Goal: Task Accomplishment & Management: Manage account settings

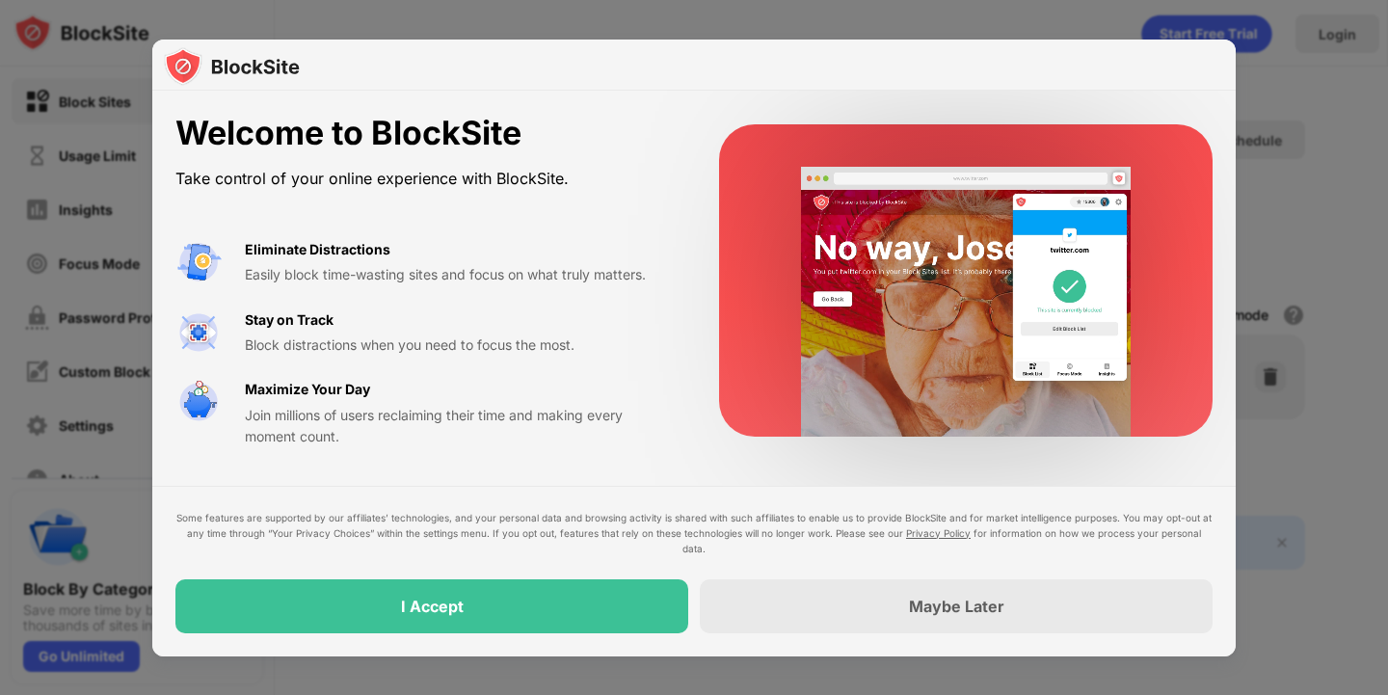
click at [137, 579] on div at bounding box center [694, 347] width 1388 height 695
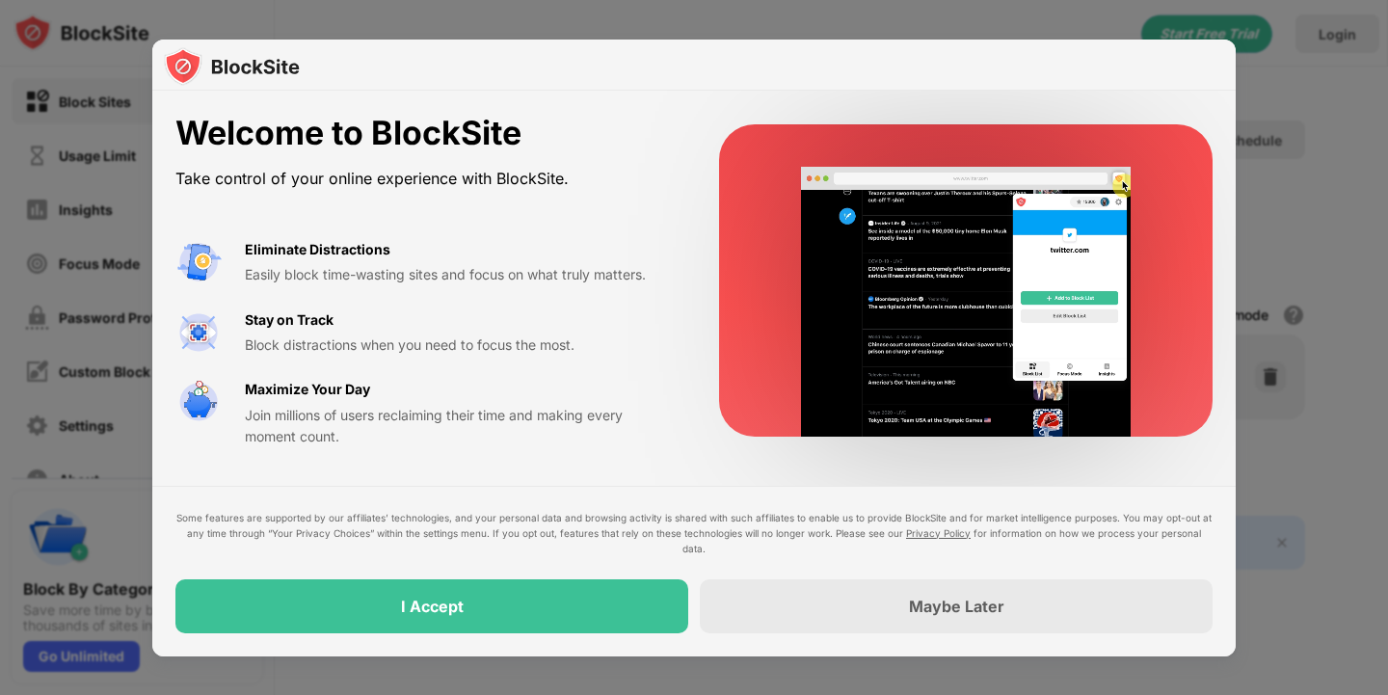
click at [598, 639] on div "Some features are supported by our affiliates’ technologies, and your personal …" at bounding box center [693, 571] width 1083 height 171
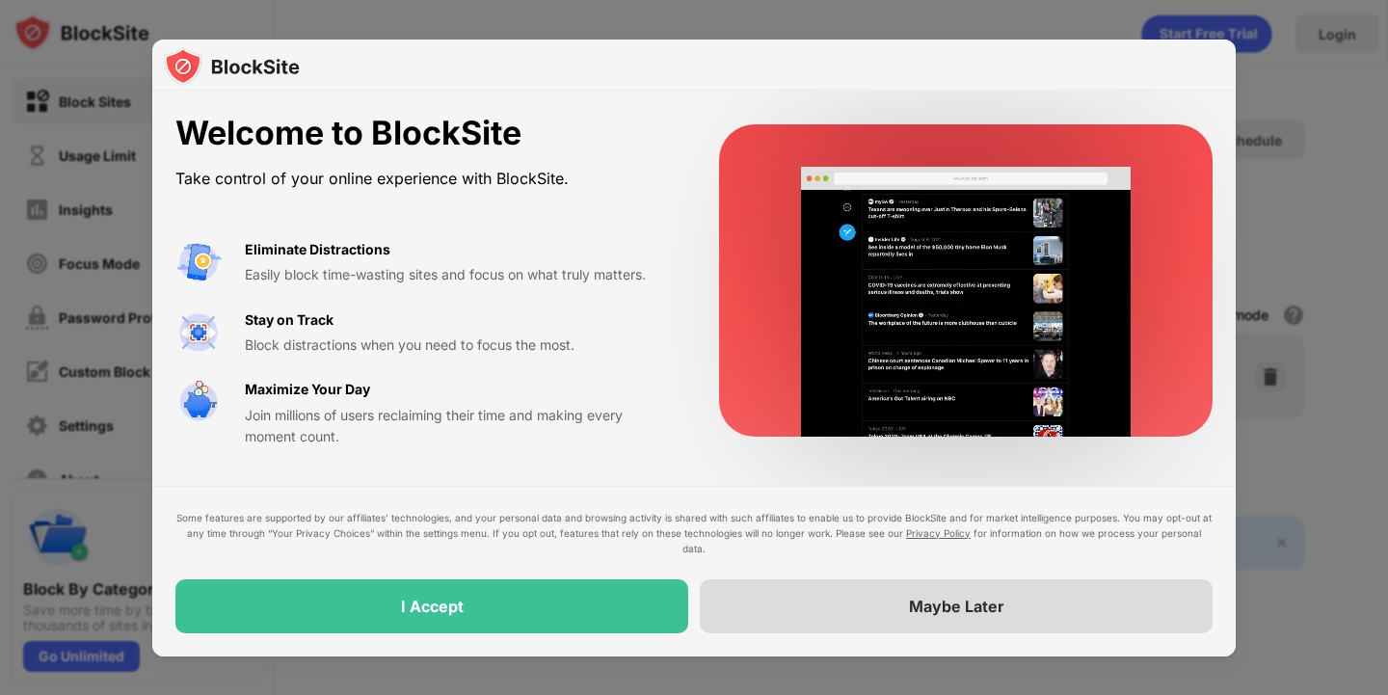
click at [855, 617] on div "Maybe Later" at bounding box center [956, 606] width 513 height 54
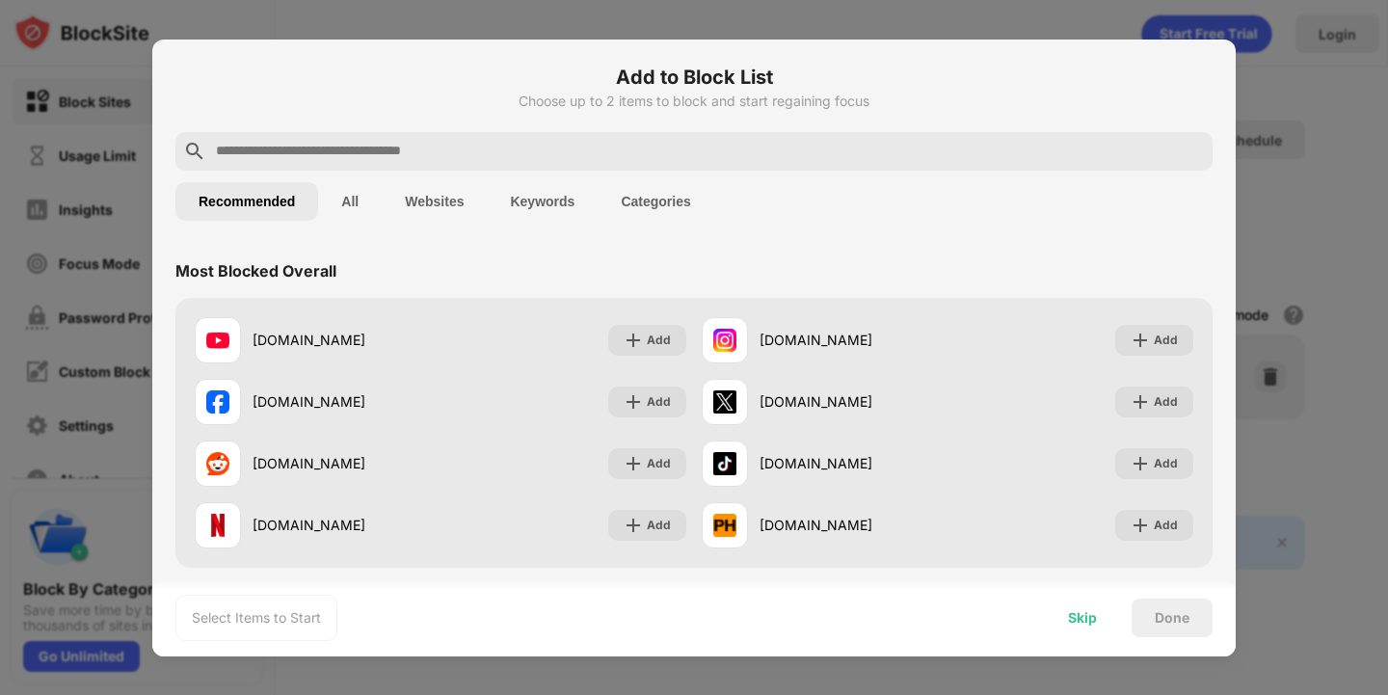
click at [1090, 618] on div "Skip" at bounding box center [1082, 617] width 29 height 15
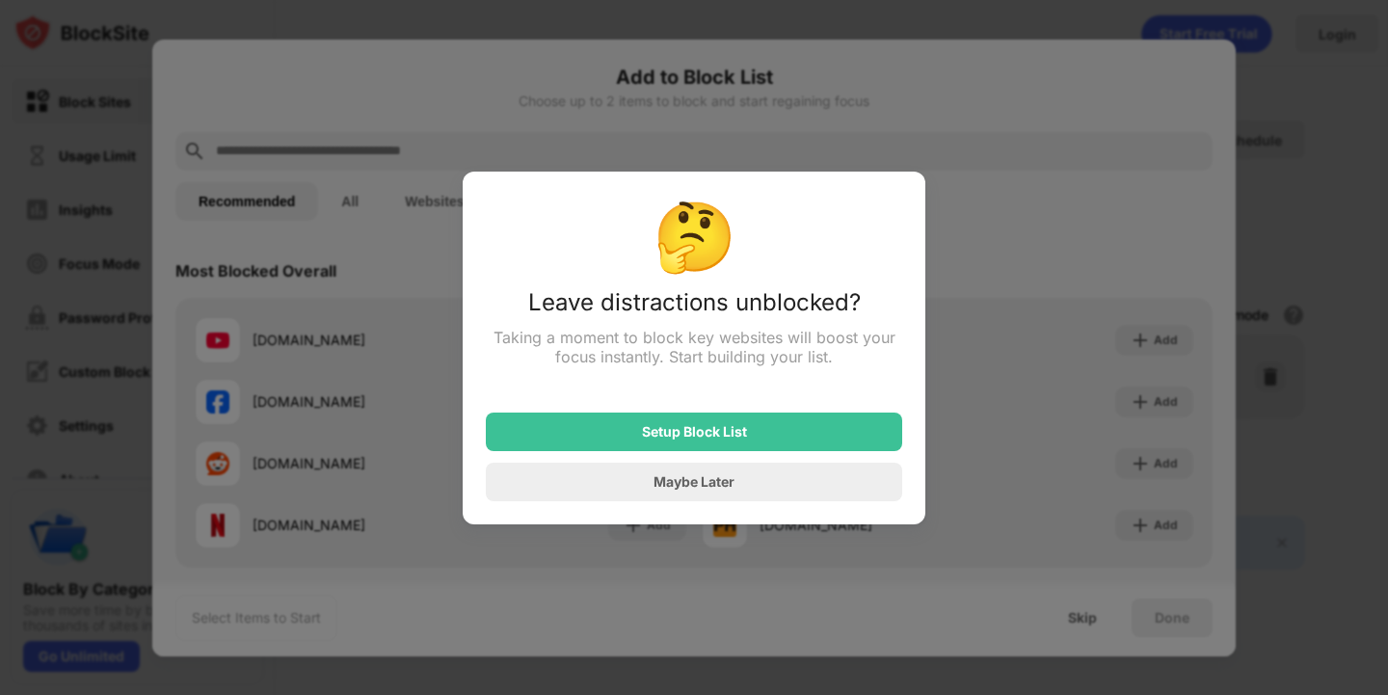
click at [1090, 618] on div at bounding box center [694, 347] width 1388 height 695
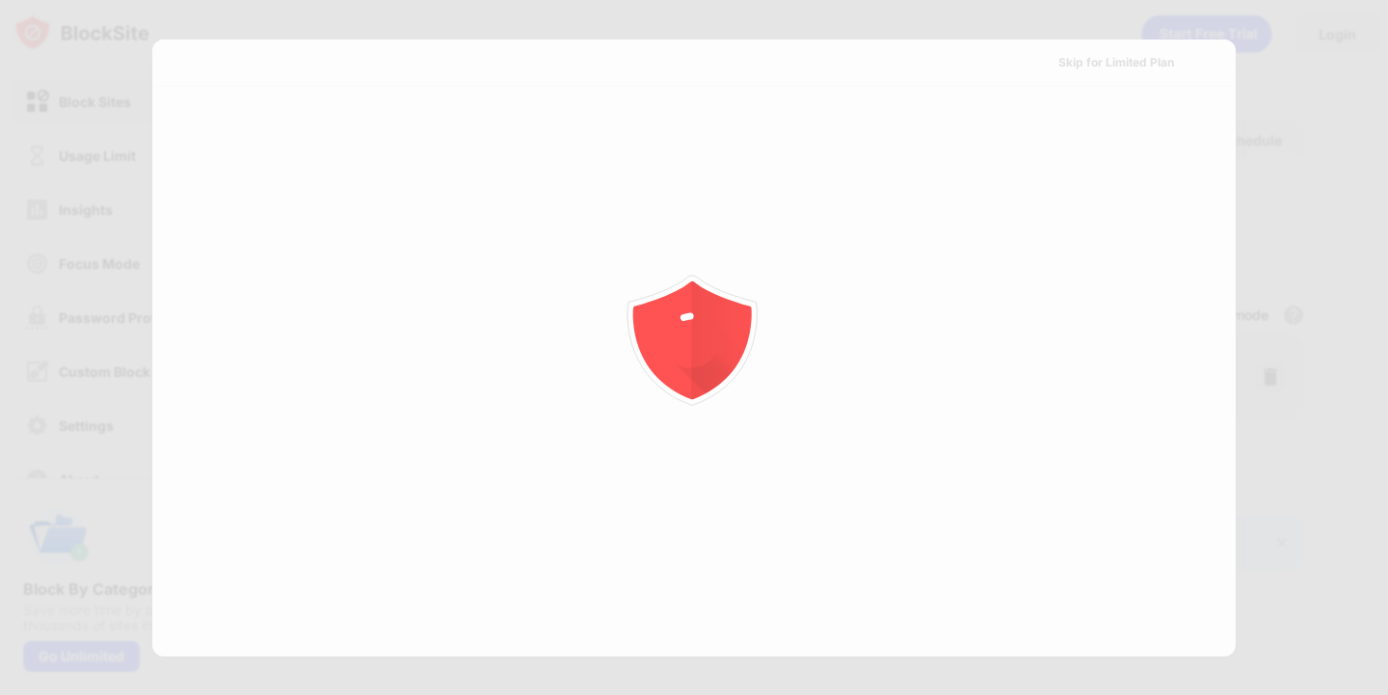
click at [1090, 618] on div at bounding box center [694, 347] width 1388 height 695
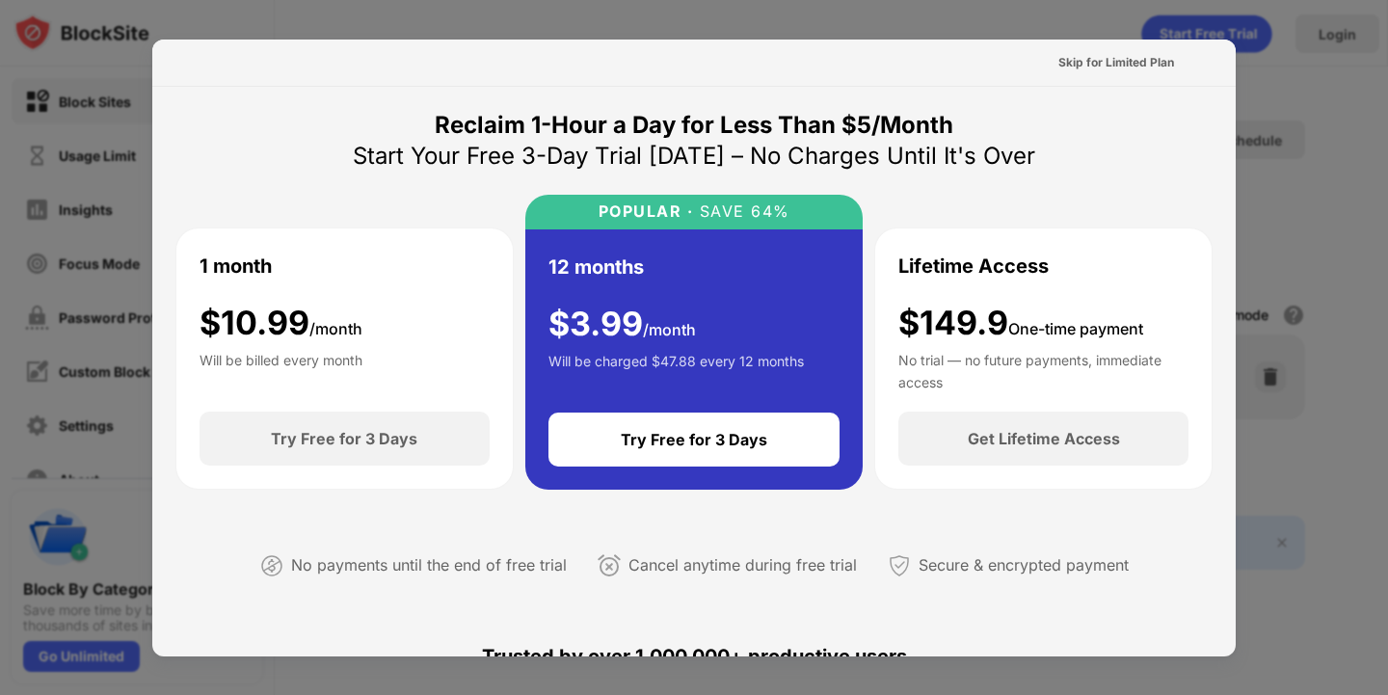
click at [131, 474] on div at bounding box center [694, 347] width 1388 height 695
